Goal: Information Seeking & Learning: Learn about a topic

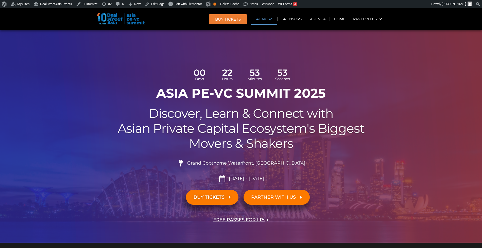
click at [268, 21] on link "Speakers" at bounding box center [264, 19] width 26 height 12
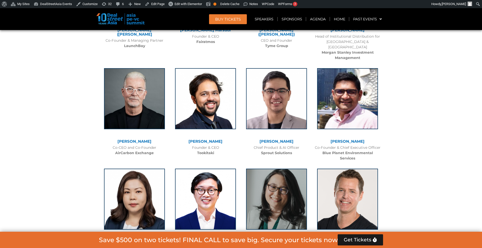
scroll to position [3412, 0]
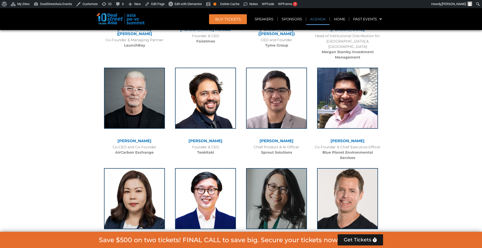
click at [318, 16] on link "Agenda" at bounding box center [317, 19] width 23 height 12
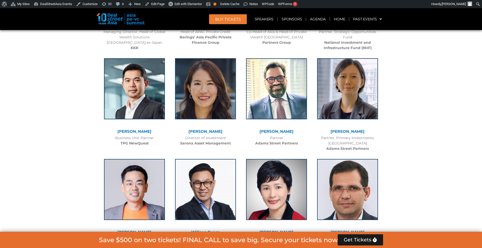
scroll to position [293, 0]
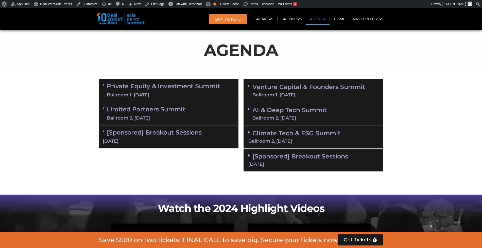
click at [187, 89] on link "Private Equity & Investment Summit Ballroom 1, 10 Sept" at bounding box center [163, 90] width 113 height 15
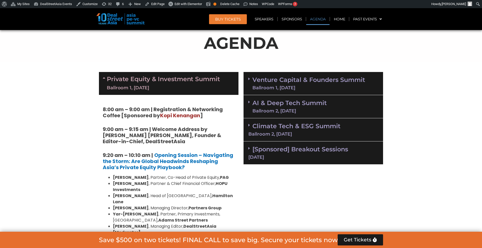
scroll to position [300, 0]
click at [288, 88] on div "Ballroom 1, [DATE]" at bounding box center [309, 88] width 113 height 5
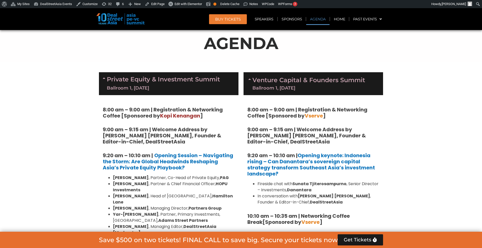
click at [288, 88] on div "Ballroom 1, [DATE]" at bounding box center [309, 88] width 113 height 5
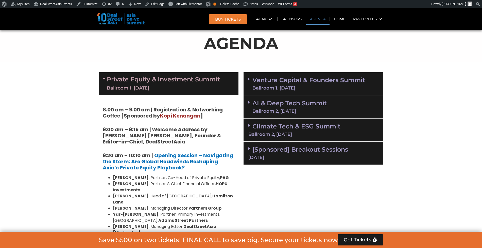
click at [281, 154] on div "[Sponsored] Breakout Sessions 11 Sept" at bounding box center [314, 152] width 140 height 23
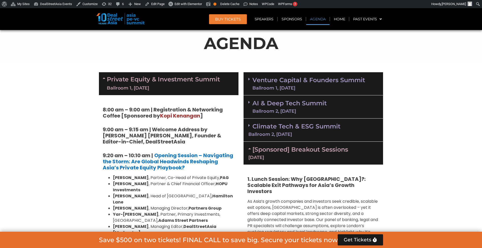
click at [281, 154] on div "[Sponsored] Breakout Sessions 11 Sept" at bounding box center [314, 152] width 140 height 23
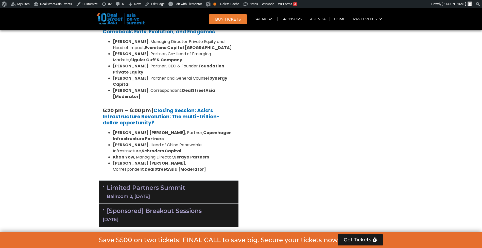
scroll to position [1028, 0]
click at [209, 181] on div "Limited Partners Summit Ballroom 2, 10 Sept" at bounding box center [169, 192] width 140 height 23
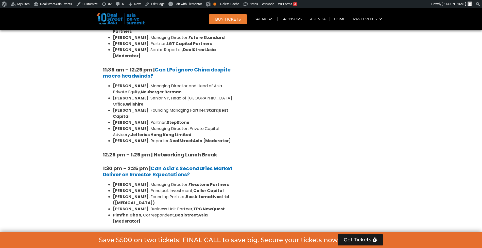
scroll to position [1261, 0]
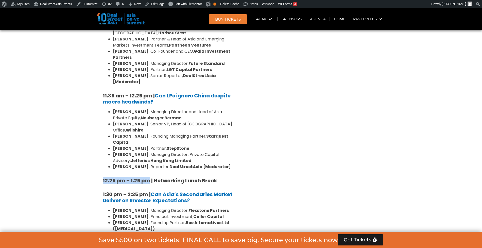
drag, startPoint x: 95, startPoint y: 82, endPoint x: 150, endPoint y: 82, distance: 54.1
copy strong "12:25 pm – 1:25 pm"
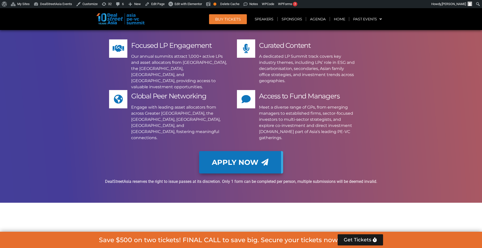
scroll to position [5644, 0]
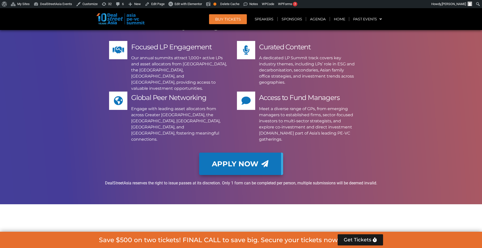
drag, startPoint x: 110, startPoint y: 102, endPoint x: 153, endPoint y: 179, distance: 88.4
copy ul "Pantheon HarbourVest Federated Hermes Partners Group Temasek Hamilton Lane IFC …"
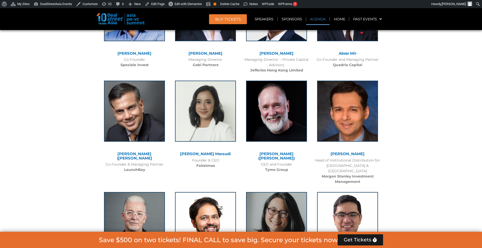
click at [324, 21] on link "Agenda" at bounding box center [317, 19] width 23 height 12
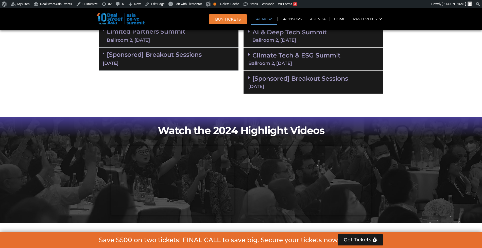
scroll to position [293, 0]
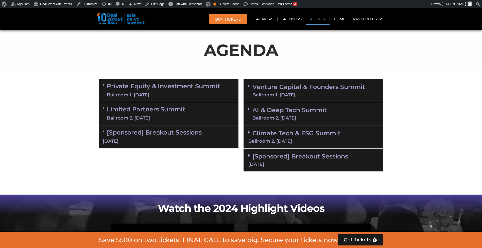
click at [310, 155] on link "[Sponsored] Breakout Sessions 11 Sept" at bounding box center [314, 159] width 130 height 14
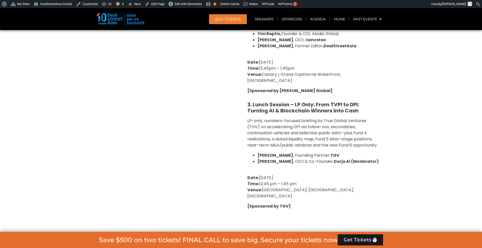
scroll to position [708, 0]
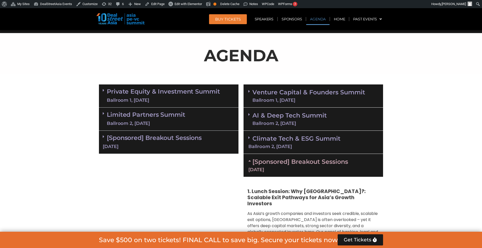
click at [201, 146] on div "[DATE]" at bounding box center [169, 146] width 132 height 6
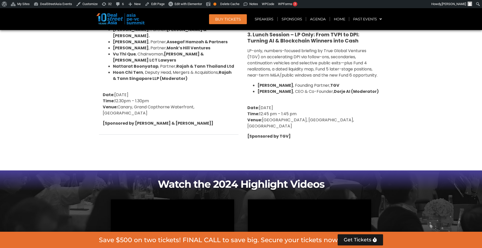
scroll to position [778, 0]
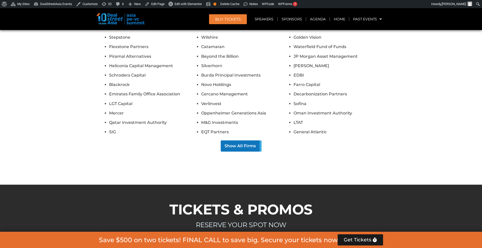
scroll to position [2725, 0]
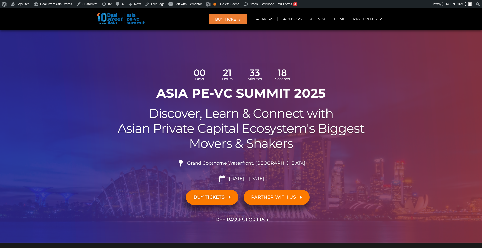
scroll to position [5644, 0]
